Goal: Information Seeking & Learning: Find specific fact

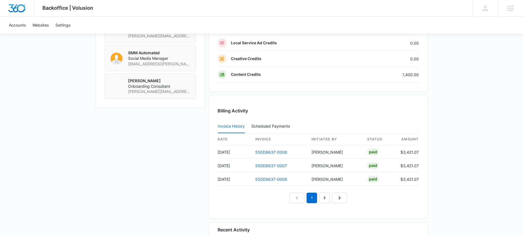
scroll to position [494, 0]
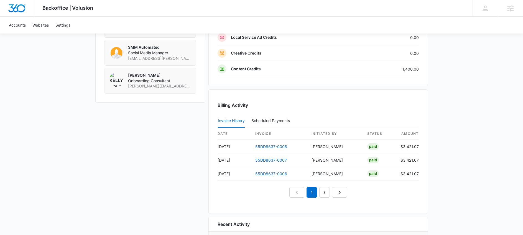
click at [260, 201] on div "Billing Activity Invoice History Scheduled Payments 0 date invoice Initiated By…" at bounding box center [319, 152] width 220 height 124
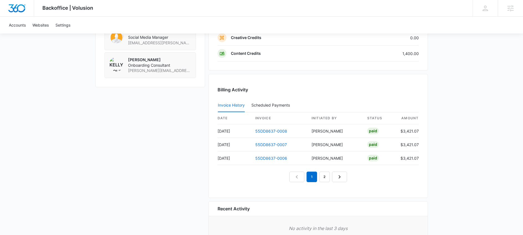
scroll to position [532, 0]
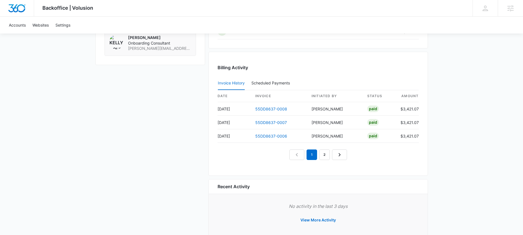
click at [322, 162] on div "Billing Activity Invoice History Scheduled Payments 0 date invoice Initiated By…" at bounding box center [319, 114] width 220 height 124
click at [323, 158] on link "2" at bounding box center [324, 155] width 11 height 11
click at [329, 156] on link "3" at bounding box center [331, 155] width 11 height 11
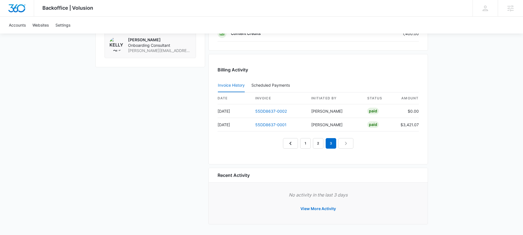
scroll to position [530, 0]
click at [321, 143] on link "2" at bounding box center [318, 143] width 11 height 11
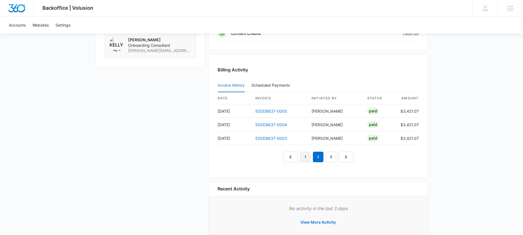
click at [309, 153] on link "1" at bounding box center [305, 157] width 11 height 11
click at [329, 156] on link "3" at bounding box center [331, 157] width 11 height 11
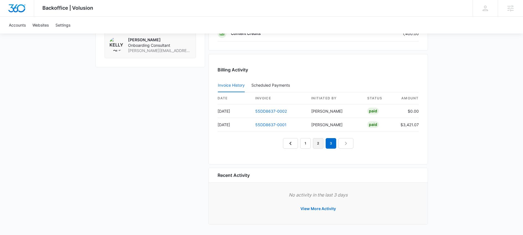
click at [320, 143] on link "2" at bounding box center [318, 143] width 11 height 11
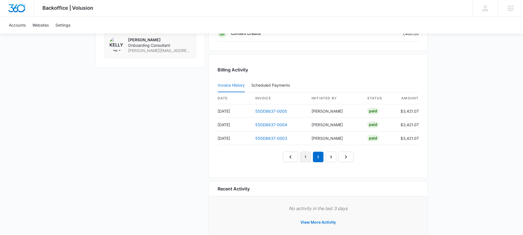
click at [307, 155] on link "1" at bounding box center [305, 157] width 11 height 11
click at [272, 114] on td "55DD8637-0008" at bounding box center [279, 112] width 56 height 14
click at [273, 112] on link "55DD8637-0008" at bounding box center [271, 111] width 32 height 5
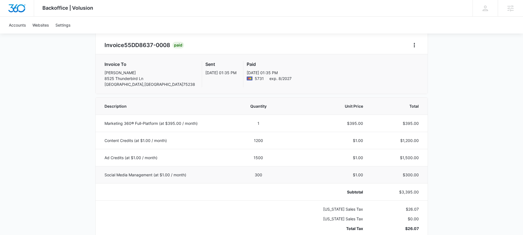
scroll to position [52, 0]
click at [400, 193] on p "$3,395.00" at bounding box center [398, 192] width 42 height 6
click at [141, 123] on p "Marketing 360® Full-Platform (at $395.00 / month)" at bounding box center [166, 123] width 123 height 6
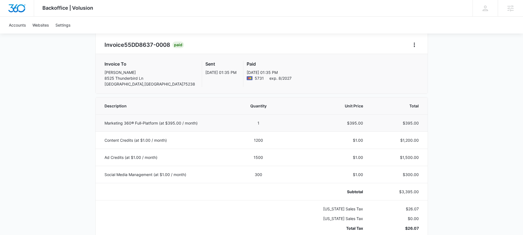
click at [154, 123] on p "Marketing 360® Full-Platform (at $395.00 / month)" at bounding box center [166, 123] width 123 height 6
drag, startPoint x: 158, startPoint y: 124, endPoint x: 95, endPoint y: 124, distance: 63.2
click at [95, 124] on div "Backoffice | Volusion Apps Settings AL Ally LeCause ally.lecause@madwire.com My…" at bounding box center [261, 237] width 523 height 578
click at [103, 122] on td "Marketing 360® Full-Platform (at $395.00 / month)" at bounding box center [165, 123] width 139 height 17
drag, startPoint x: 158, startPoint y: 123, endPoint x: 91, endPoint y: 123, distance: 67.1
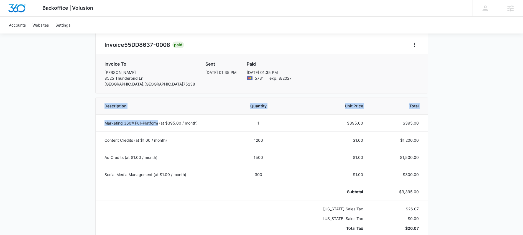
click at [91, 123] on div "Backoffice | Volusion Apps Settings AL Ally LeCause ally.lecause@madwire.com My…" at bounding box center [261, 237] width 523 height 578
click at [96, 125] on div "Backoffice | Volusion Apps Settings AL Ally LeCause ally.lecause@madwire.com My…" at bounding box center [261, 237] width 523 height 578
click at [105, 123] on td "Marketing 360® Full-Platform (at $395.00 / month)" at bounding box center [165, 123] width 139 height 17
drag, startPoint x: 106, startPoint y: 123, endPoint x: 157, endPoint y: 126, distance: 51.1
click at [157, 126] on p "Marketing 360® Full-Platform (at $395.00 / month)" at bounding box center [166, 123] width 123 height 6
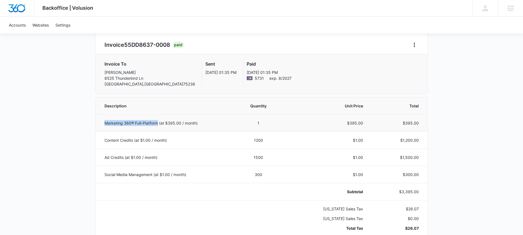
copy p "Marketing 360® Full-Platform"
drag, startPoint x: 133, startPoint y: 141, endPoint x: 97, endPoint y: 140, distance: 35.5
click at [97, 140] on td "Content Credits (at $1.00 / month)" at bounding box center [165, 140] width 139 height 17
copy p "Content Credits"
drag, startPoint x: 104, startPoint y: 159, endPoint x: 123, endPoint y: 158, distance: 19.4
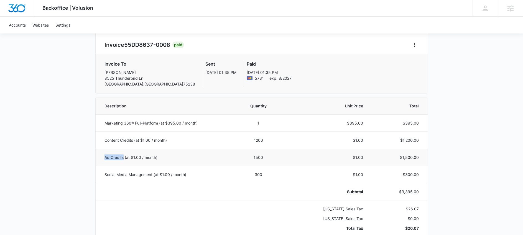
click at [123, 158] on td "Ad Credits (at $1.00 / month)" at bounding box center [165, 157] width 139 height 17
copy p "Ad Credits"
drag, startPoint x: 105, startPoint y: 174, endPoint x: 153, endPoint y: 176, distance: 48.6
click at [153, 176] on p "Social Media Management (at $1.00 / month)" at bounding box center [166, 175] width 123 height 6
copy p "Social Media Management"
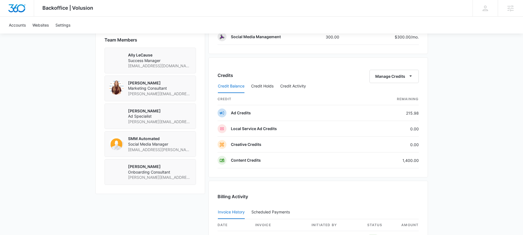
scroll to position [463, 0]
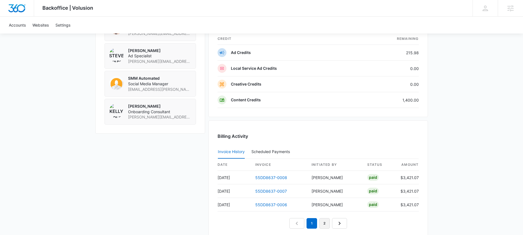
click at [326, 220] on link "2" at bounding box center [324, 224] width 11 height 11
click at [334, 221] on link "3" at bounding box center [331, 224] width 11 height 11
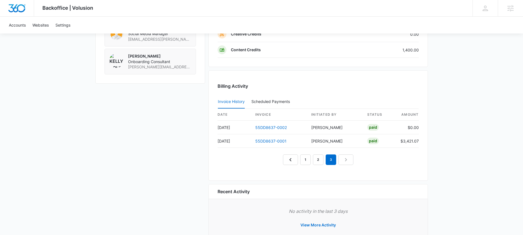
scroll to position [530, 0]
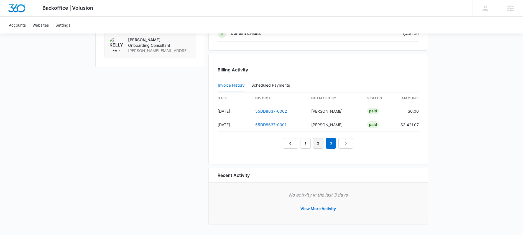
click at [319, 140] on link "2" at bounding box center [318, 143] width 11 height 11
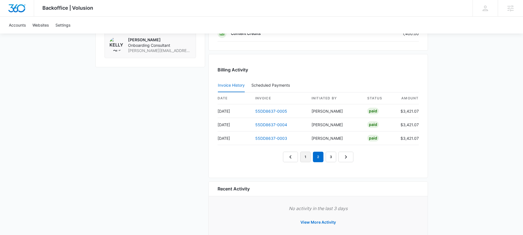
click at [305, 154] on link "1" at bounding box center [305, 157] width 11 height 11
click at [332, 158] on link "3" at bounding box center [331, 157] width 11 height 11
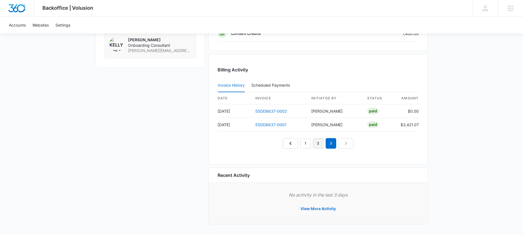
click at [319, 146] on link "2" at bounding box center [318, 143] width 11 height 11
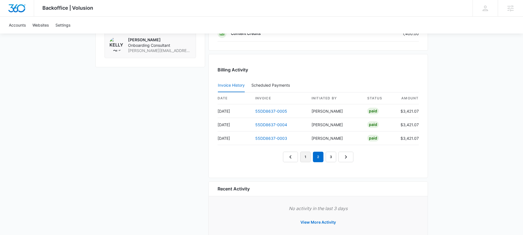
click at [303, 153] on link "1" at bounding box center [305, 157] width 11 height 11
click at [314, 158] on link "2" at bounding box center [318, 157] width 11 height 11
click at [307, 158] on link "1" at bounding box center [305, 157] width 11 height 11
